Goal: Task Accomplishment & Management: Manage account settings

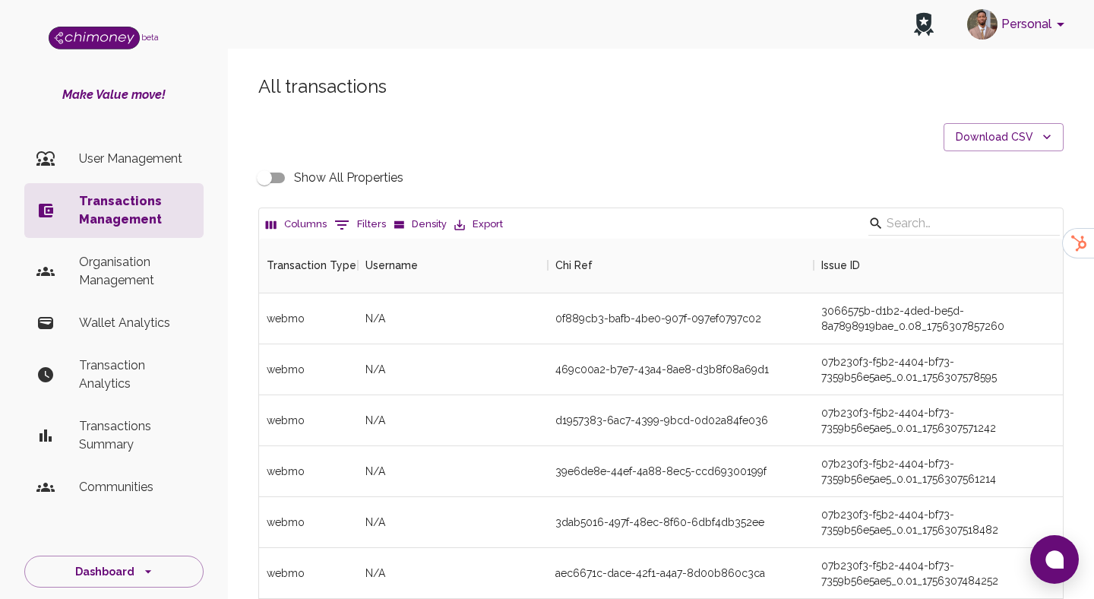
scroll to position [564, 804]
click at [369, 227] on button "0 Filters" at bounding box center [359, 225] width 59 height 24
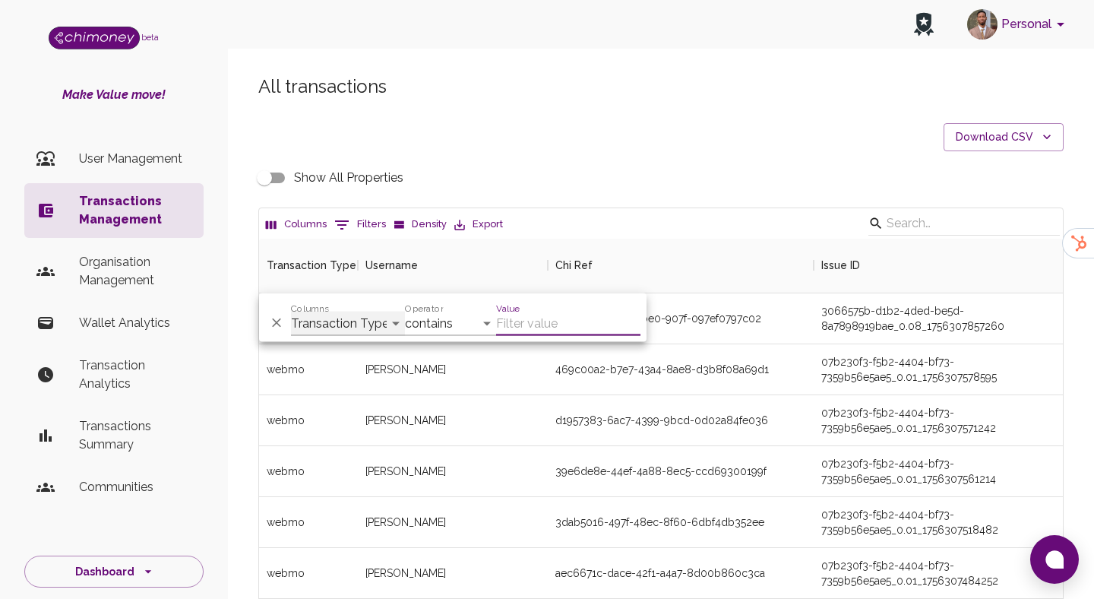
click at [369, 311] on select "Transaction Type Username Chi Ref Issue ID Value Amount Currency Fee ($) FX Rat…" at bounding box center [348, 323] width 114 height 24
click at [353, 327] on select "Transaction Type Username Chi Ref Issue ID Value Amount Currency Fee ($) FX Rat…" at bounding box center [348, 323] width 114 height 24
click at [162, 153] on p "User Management" at bounding box center [135, 159] width 112 height 18
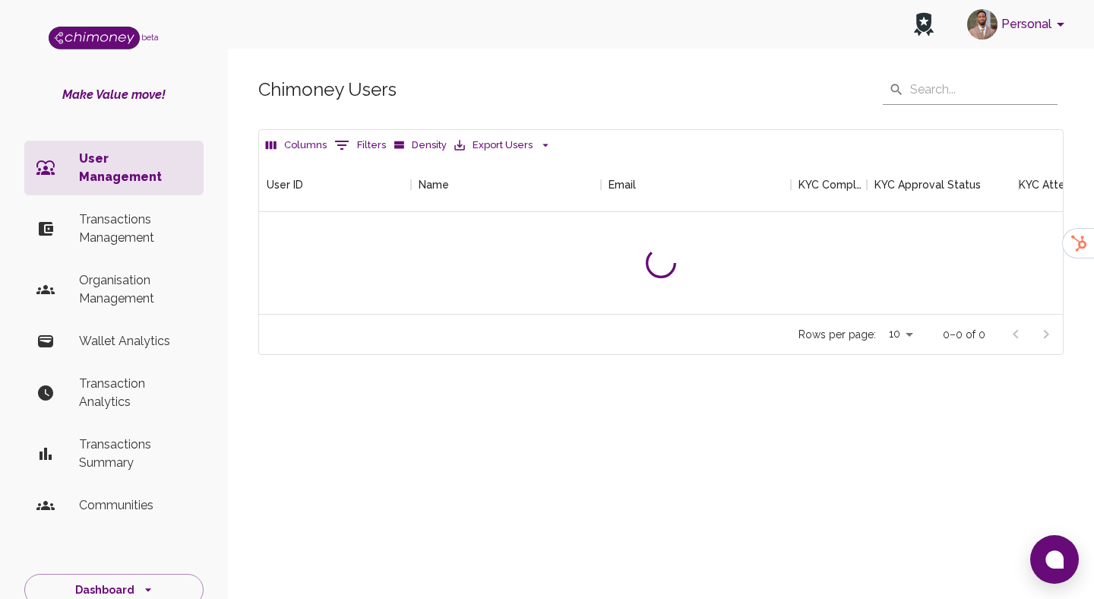
scroll to position [156, 804]
click at [342, 148] on icon "Show filters" at bounding box center [342, 145] width 18 height 18
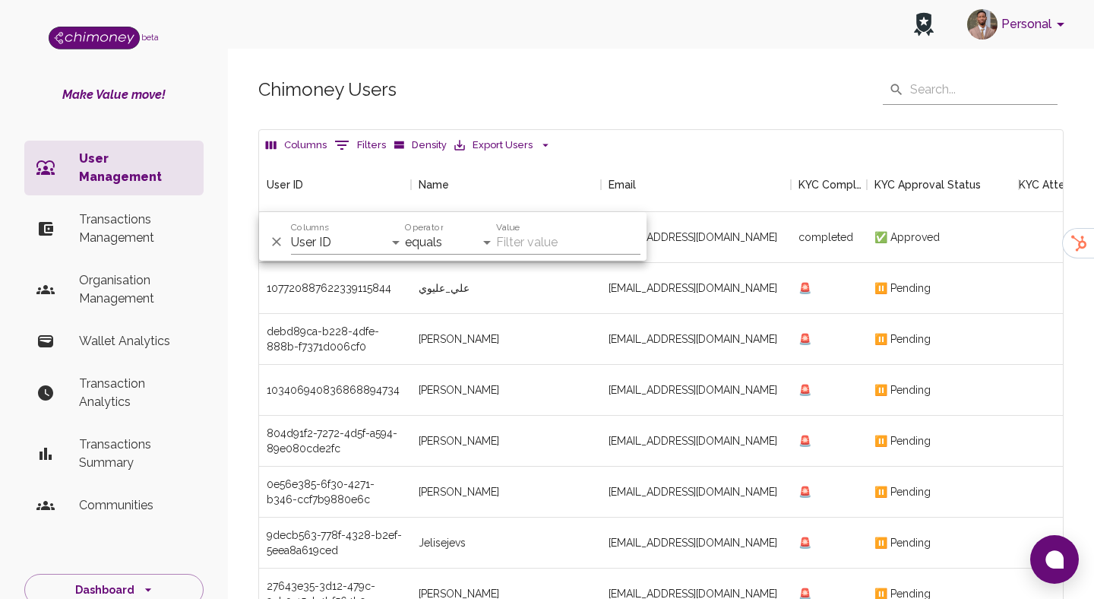
scroll to position [564, 804]
click at [366, 244] on select "User ID Name Email KYC Completed KYC Approval Status KYC Attempts Join date Upd…" at bounding box center [348, 242] width 114 height 24
select select "email"
click at [434, 237] on select "contains equals starts with is any of" at bounding box center [450, 242] width 91 height 24
click at [530, 244] on input "Value" at bounding box center [568, 242] width 144 height 24
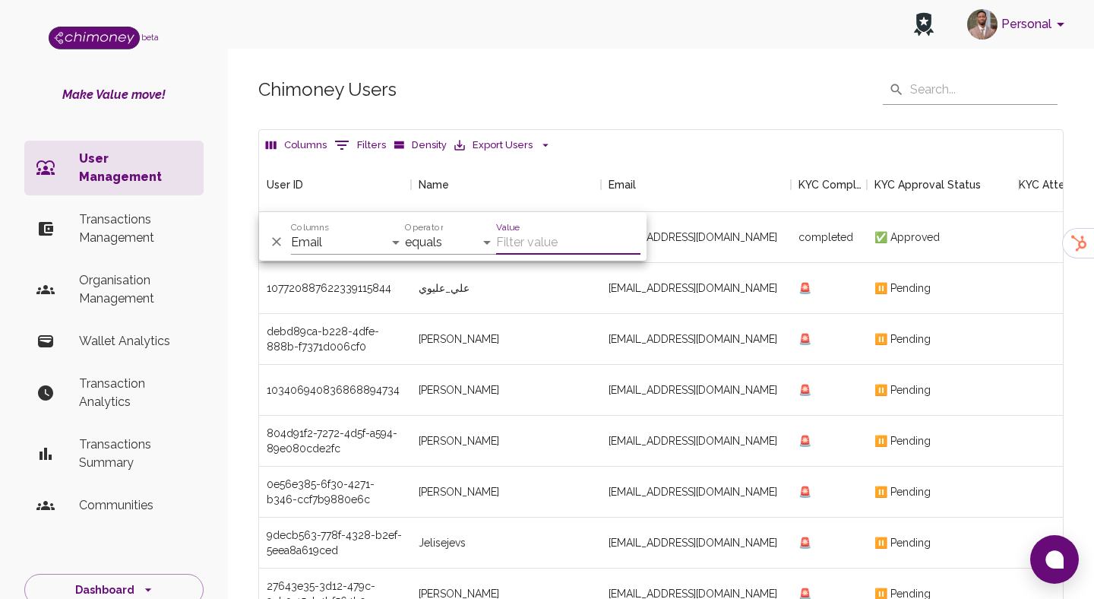
paste input "[EMAIL_ADDRESS][DOMAIN_NAME]"
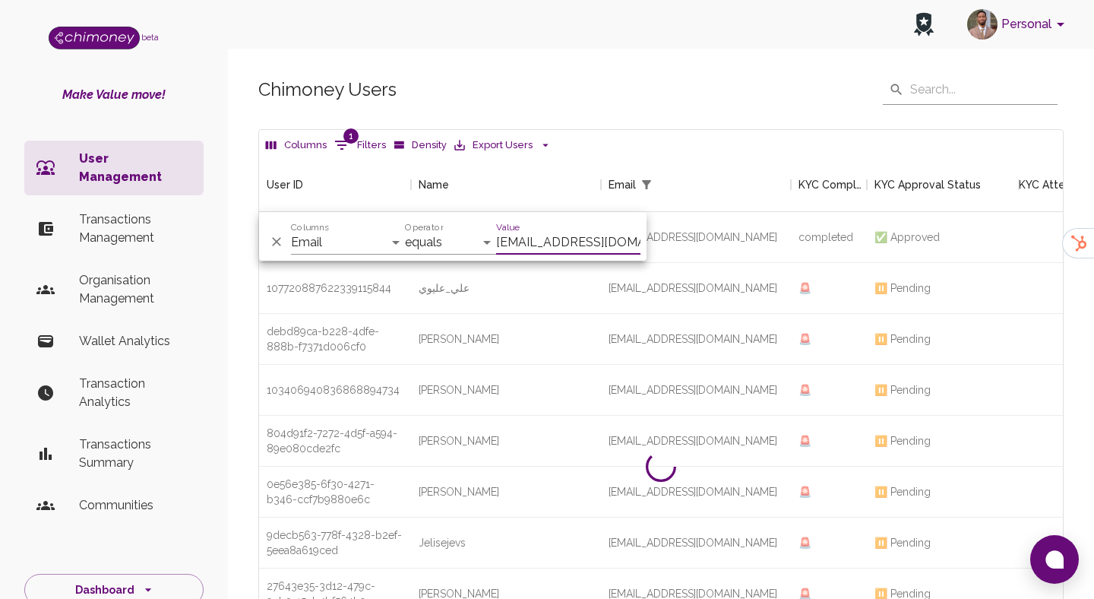
type input "[EMAIL_ADDRESS][DOMAIN_NAME]"
